Goal: Information Seeking & Learning: Learn about a topic

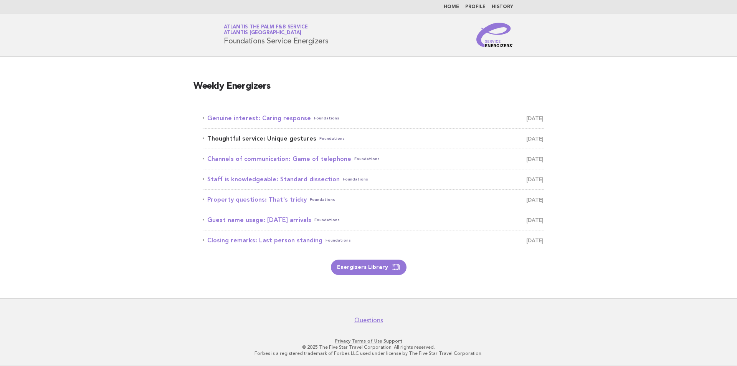
click at [292, 141] on link "Thoughtful service: Unique gestures Foundations August 28" at bounding box center [373, 138] width 341 height 11
click at [295, 136] on link "Thoughtful service: Unique gestures Foundations August 28" at bounding box center [373, 138] width 341 height 11
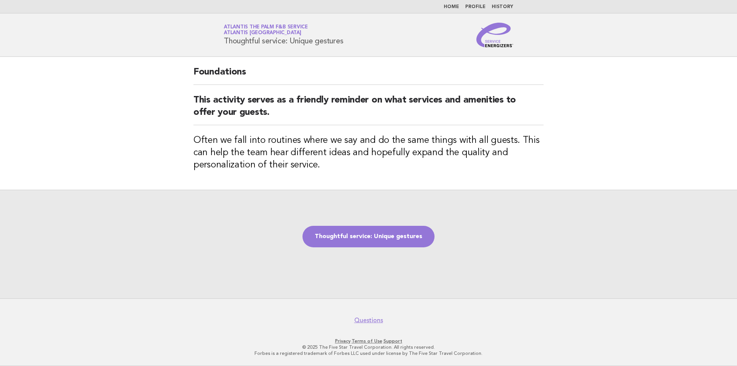
drag, startPoint x: 363, startPoint y: 45, endPoint x: 210, endPoint y: 42, distance: 152.5
click at [210, 42] on header "Service Energizers Atlantis the Palm F&B Service Atlantis Dubai Thoughtful serv…" at bounding box center [368, 34] width 737 height 43
copy h1 "Thoughtful service: Unique gestures"
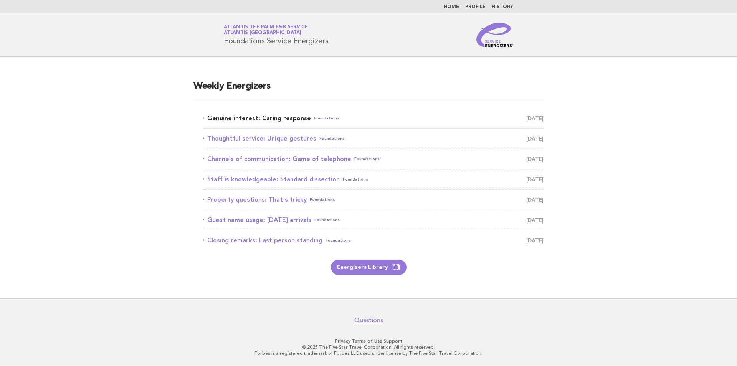
click at [467, 120] on link "Genuine interest: Caring response Foundations [DATE]" at bounding box center [373, 118] width 341 height 11
click at [255, 125] on li "Genuine interest: Caring response Foundations August 27" at bounding box center [373, 118] width 341 height 20
click at [279, 118] on link "Genuine interest: Caring response Foundations [DATE]" at bounding box center [373, 118] width 341 height 11
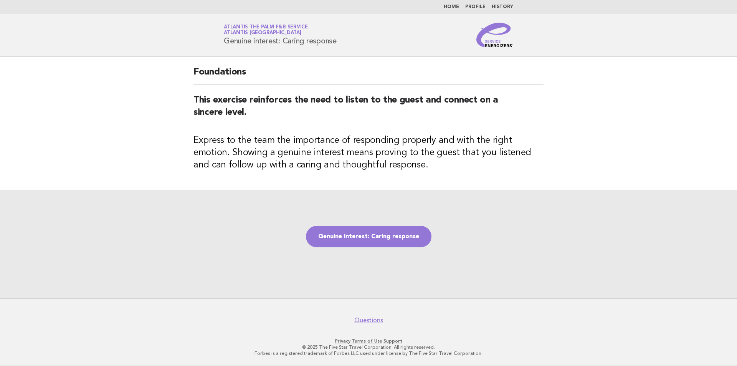
drag, startPoint x: 223, startPoint y: 39, endPoint x: 340, endPoint y: 38, distance: 117.5
click at [340, 38] on div "Service Energizers Atlantis the Palm F&B Service Atlantis [GEOGRAPHIC_DATA] Gen…" at bounding box center [368, 35] width 311 height 25
copy h1 "Genuine interest: Caring response"
